Goal: Task Accomplishment & Management: Use online tool/utility

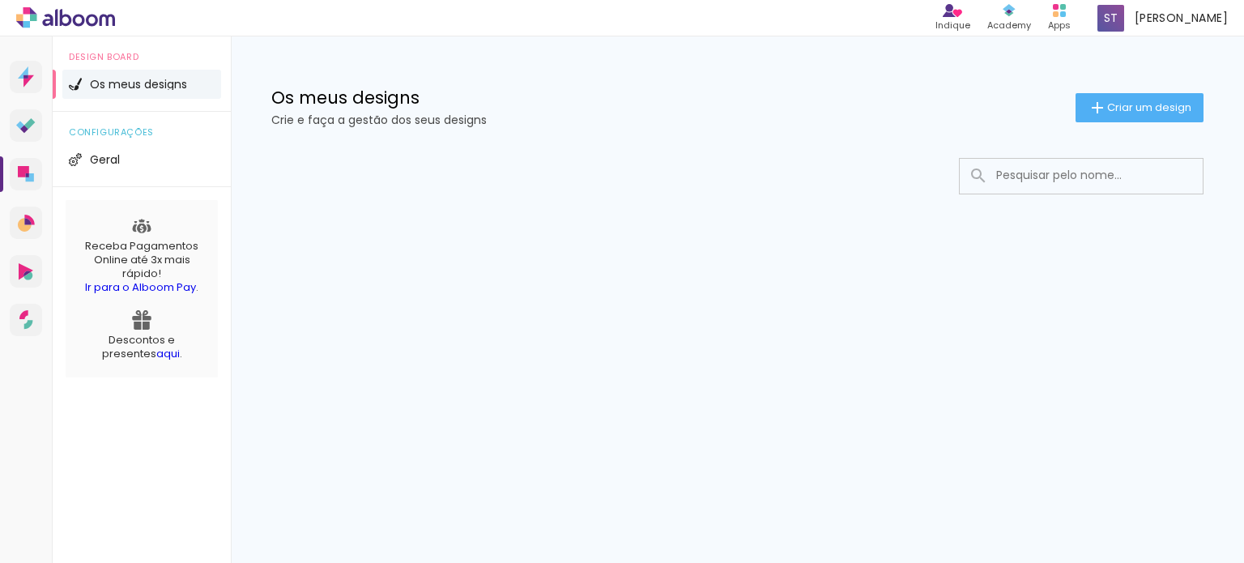
click at [685, 205] on div at bounding box center [737, 225] width 1013 height 166
click at [1154, 113] on span "Criar um design" at bounding box center [1149, 107] width 84 height 11
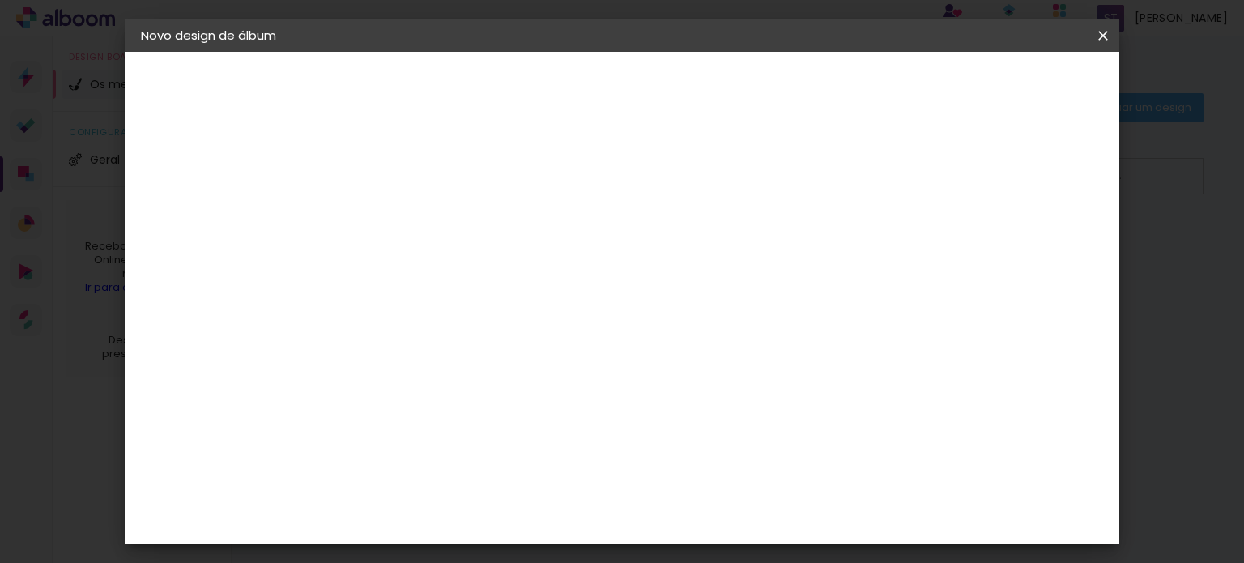
drag, startPoint x: 541, startPoint y: 213, endPoint x: 567, endPoint y: 215, distance: 26.0
click at [452, 214] on div at bounding box center [406, 218] width 92 height 122
click at [406, 217] on input at bounding box center [406, 217] width 0 height 25
type input "Festa do Peão - Primera Noite"
type paper-input "Festa do Peão - Primera Noite"
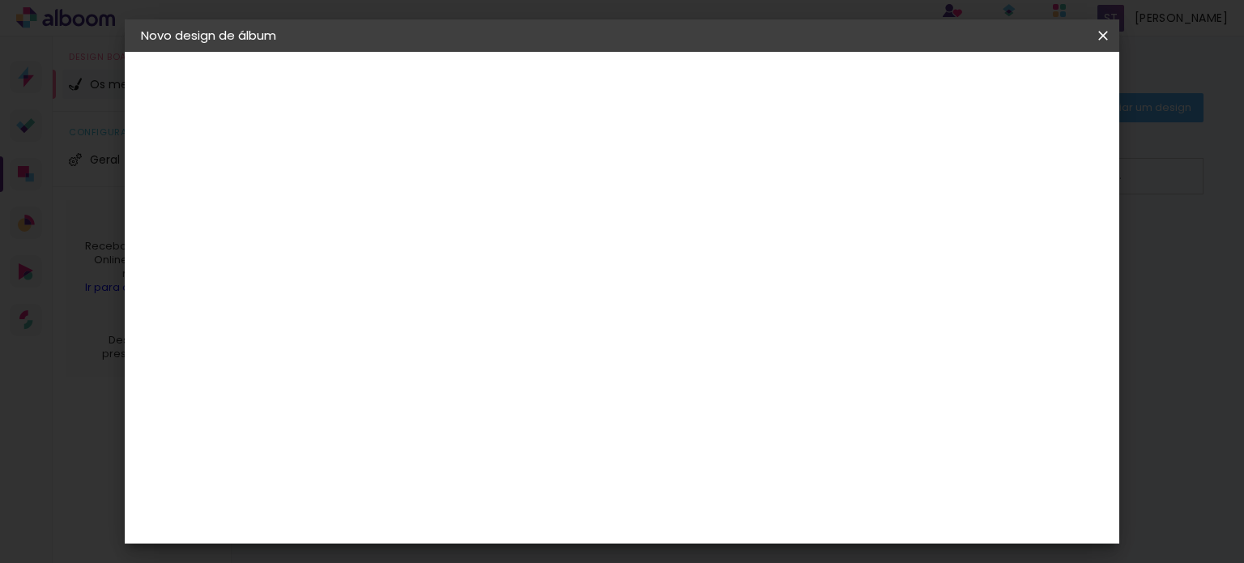
click at [237, 168] on div "2. Especificações" at bounding box center [229, 165] width 177 height 19
click at [0, 0] on slot "Avançar" at bounding box center [0, 0] width 0 height 0
click at [0, 0] on slot "Tamanho Livre" at bounding box center [0, 0] width 0 height 0
click at [514, 305] on input at bounding box center [439, 308] width 149 height 20
click at [0, 0] on slot "Avançar" at bounding box center [0, 0] width 0 height 0
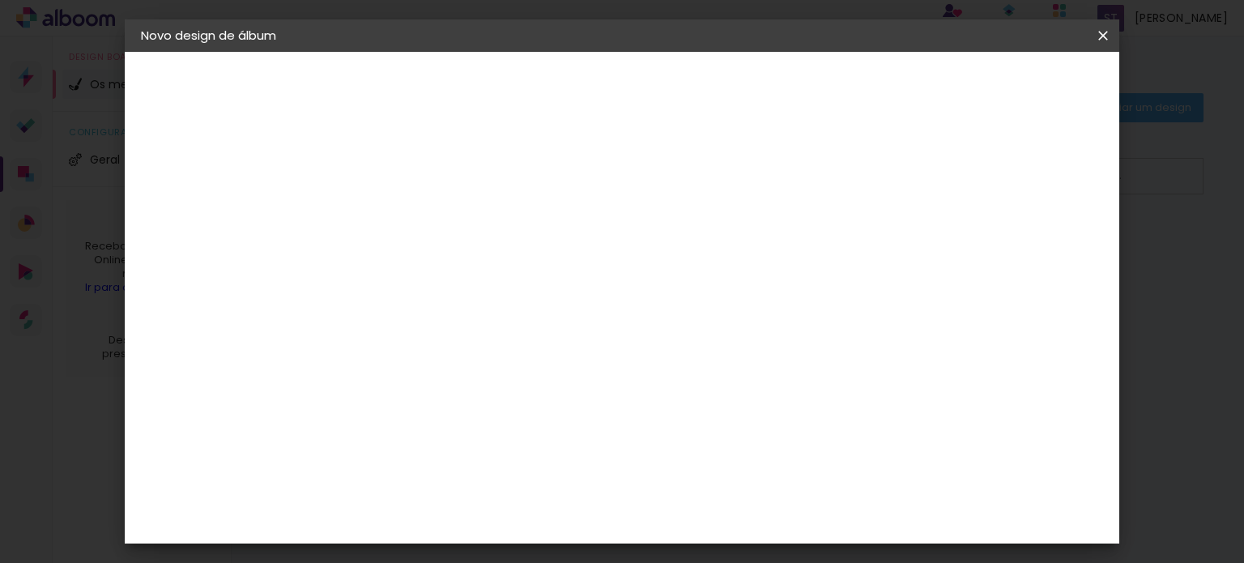
click at [407, 187] on input "2" at bounding box center [395, 186] width 56 height 20
click at [1095, 34] on iron-icon at bounding box center [1103, 36] width 19 height 16
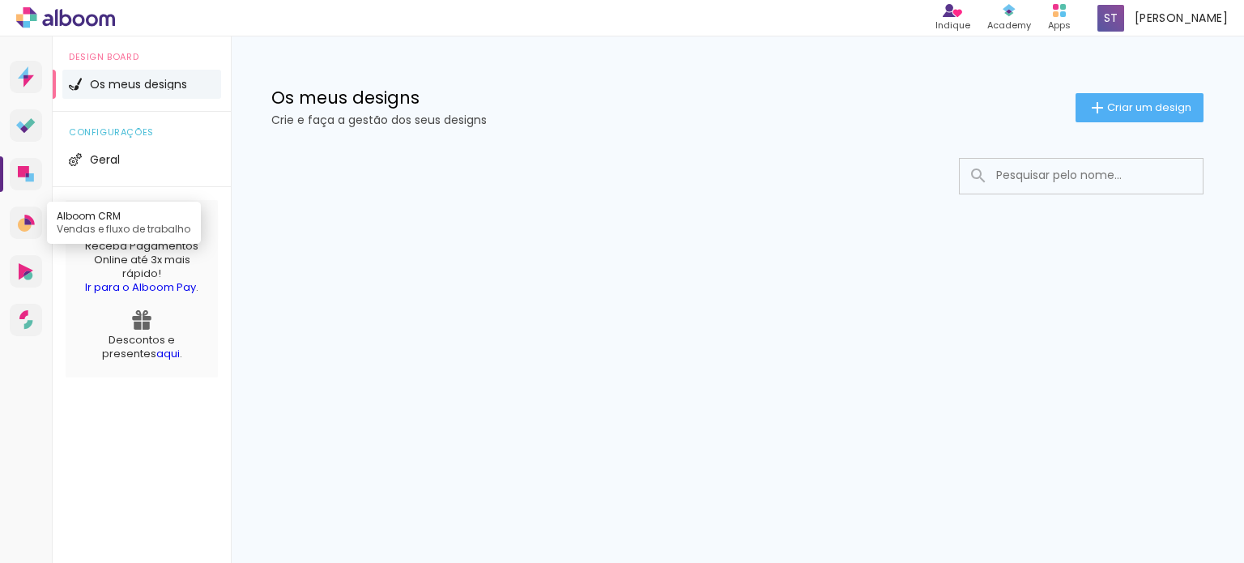
click at [19, 226] on icon at bounding box center [25, 225] width 14 height 14
